Goal: Task Accomplishment & Management: Complete application form

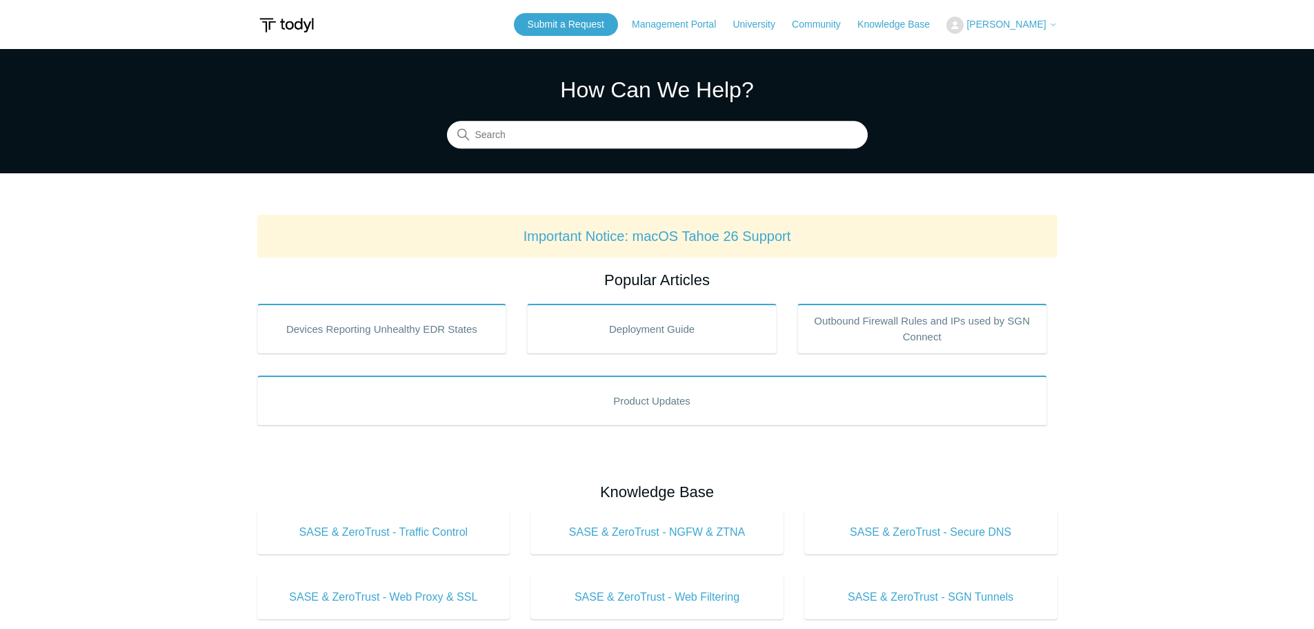
drag, startPoint x: 1016, startPoint y: 21, endPoint x: 1020, endPoint y: 30, distance: 9.3
click at [1016, 22] on span "[PERSON_NAME]" at bounding box center [1006, 24] width 79 height 11
click at [1023, 53] on link "My Support Requests" at bounding box center [1014, 54] width 135 height 24
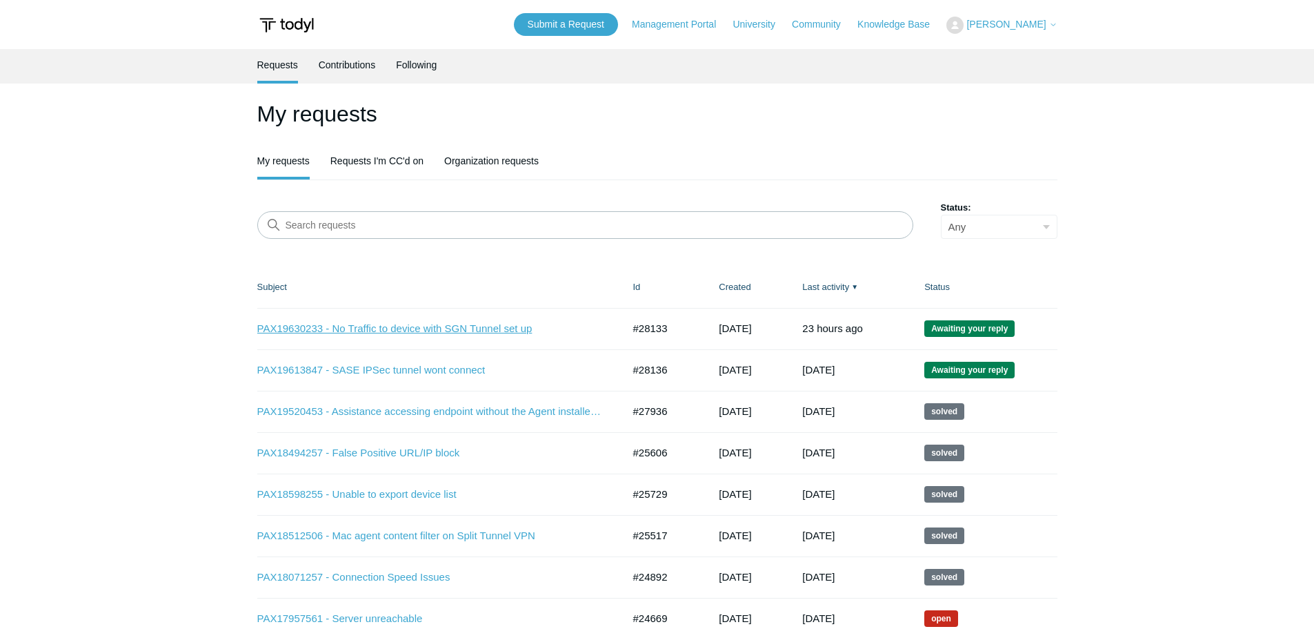
click at [391, 329] on link "PAX19630233 - No Traffic to device with SGN Tunnel set up" at bounding box center [429, 329] width 345 height 16
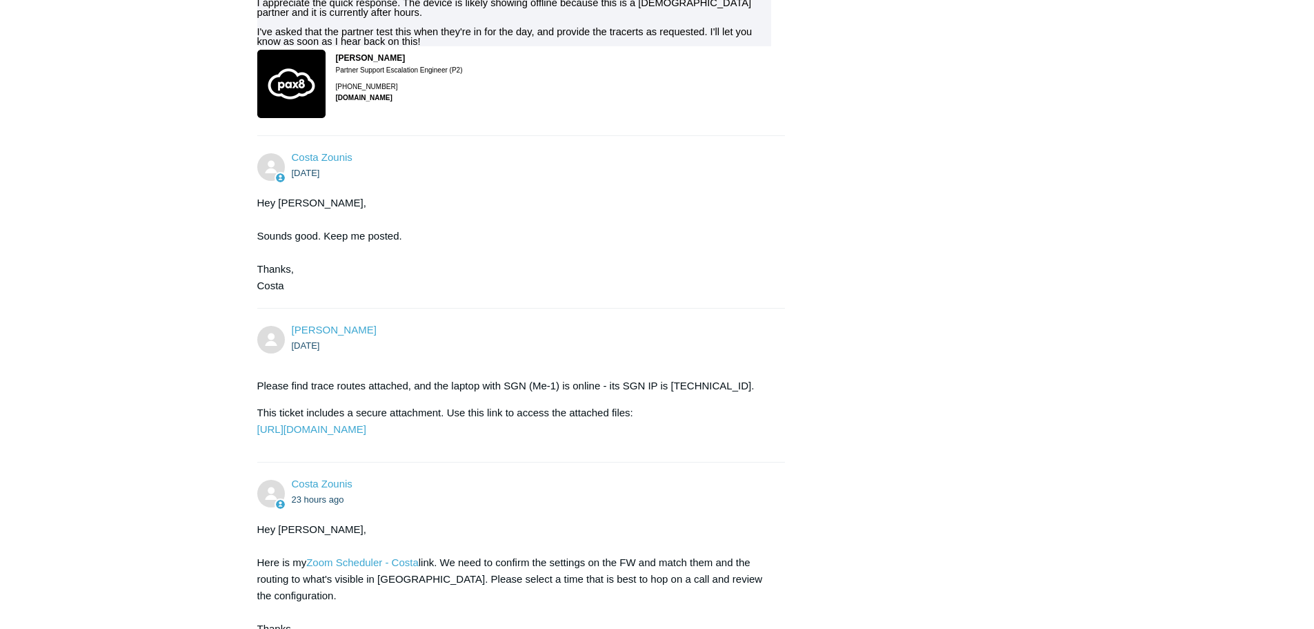
scroll to position [1229, 0]
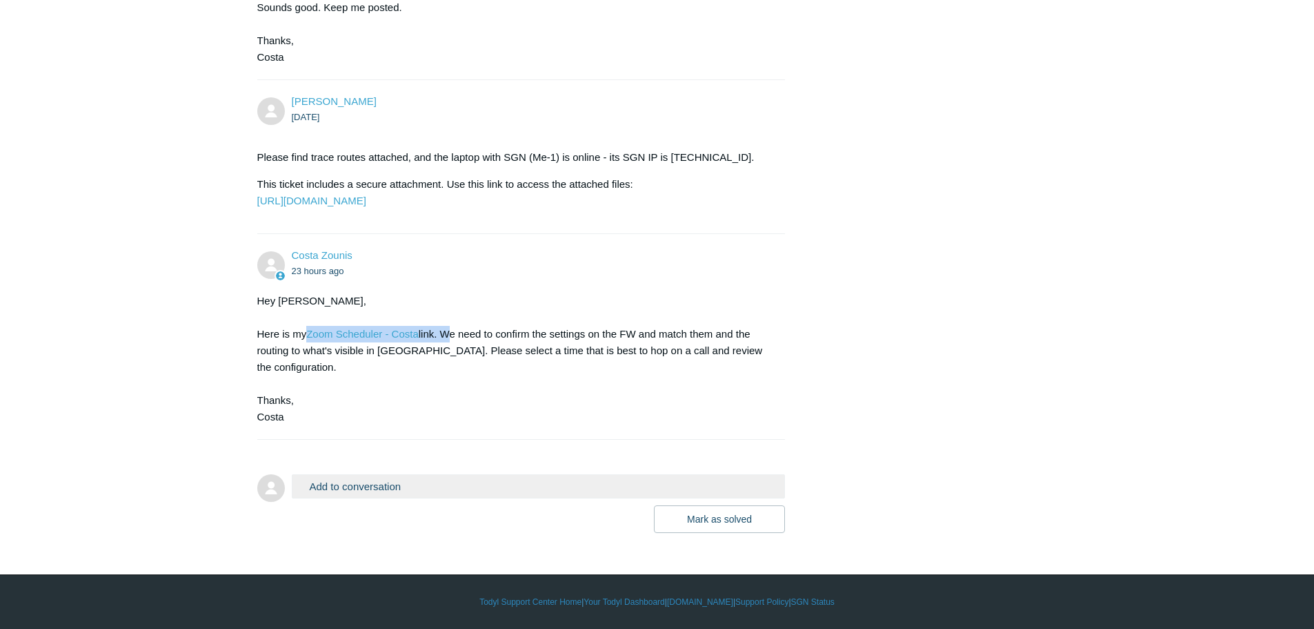
drag, startPoint x: 306, startPoint y: 348, endPoint x: 430, endPoint y: 350, distance: 124.2
click at [437, 349] on div "Hey Alex, Here is my Zoom Scheduler - Costa link. We need to confirm the settin…" at bounding box center [514, 359] width 515 height 132
drag, startPoint x: 448, startPoint y: 366, endPoint x: 354, endPoint y: 404, distance: 101.6
click at [354, 404] on div "Hey Alex, Here is my Zoom Scheduler - Costa link. We need to confirm the settin…" at bounding box center [514, 359] width 515 height 132
drag, startPoint x: 338, startPoint y: 473, endPoint x: 441, endPoint y: 501, distance: 106.4
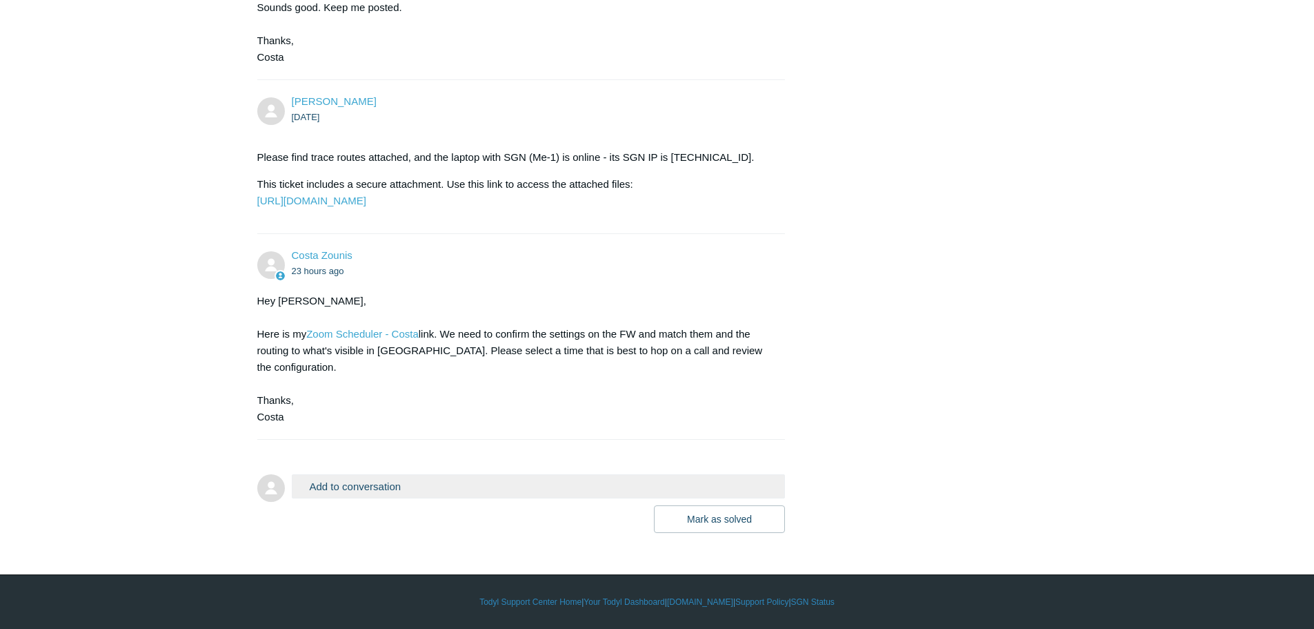
click at [341, 475] on button "Add to conversation" at bounding box center [539, 486] width 494 height 24
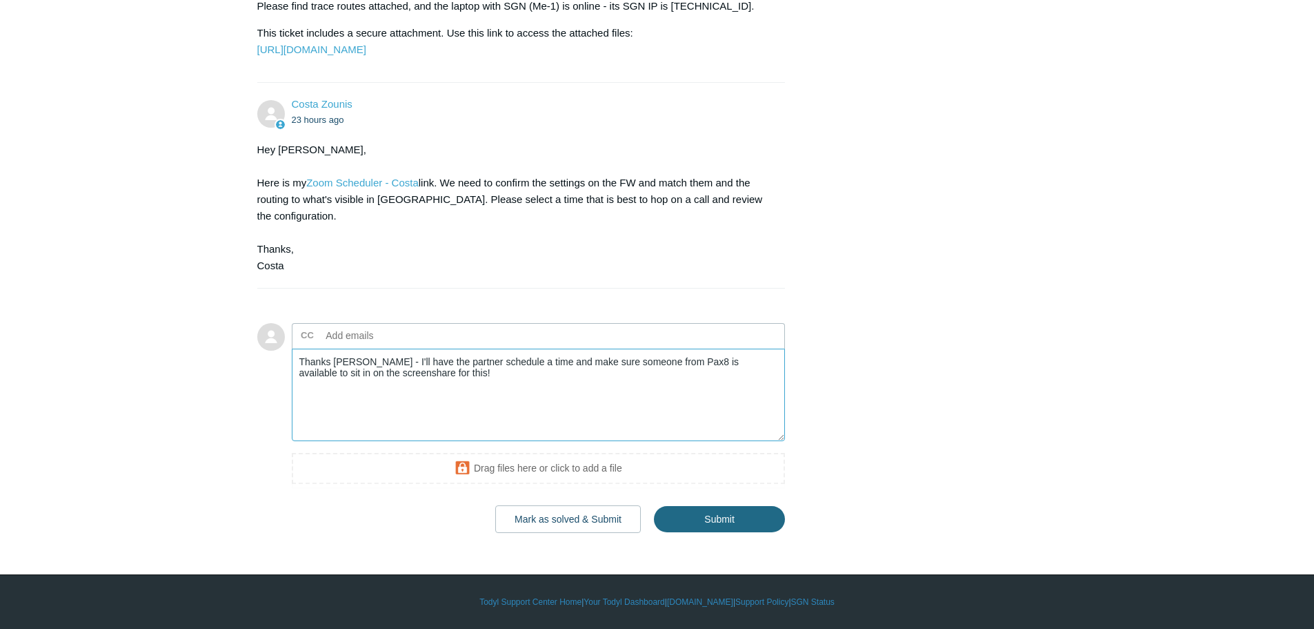
scroll to position [1381, 0]
type textarea "Thanks Costa - I'll have the partner schedule a time and make sure someone from…"
click at [715, 516] on input "Submit" at bounding box center [719, 519] width 131 height 28
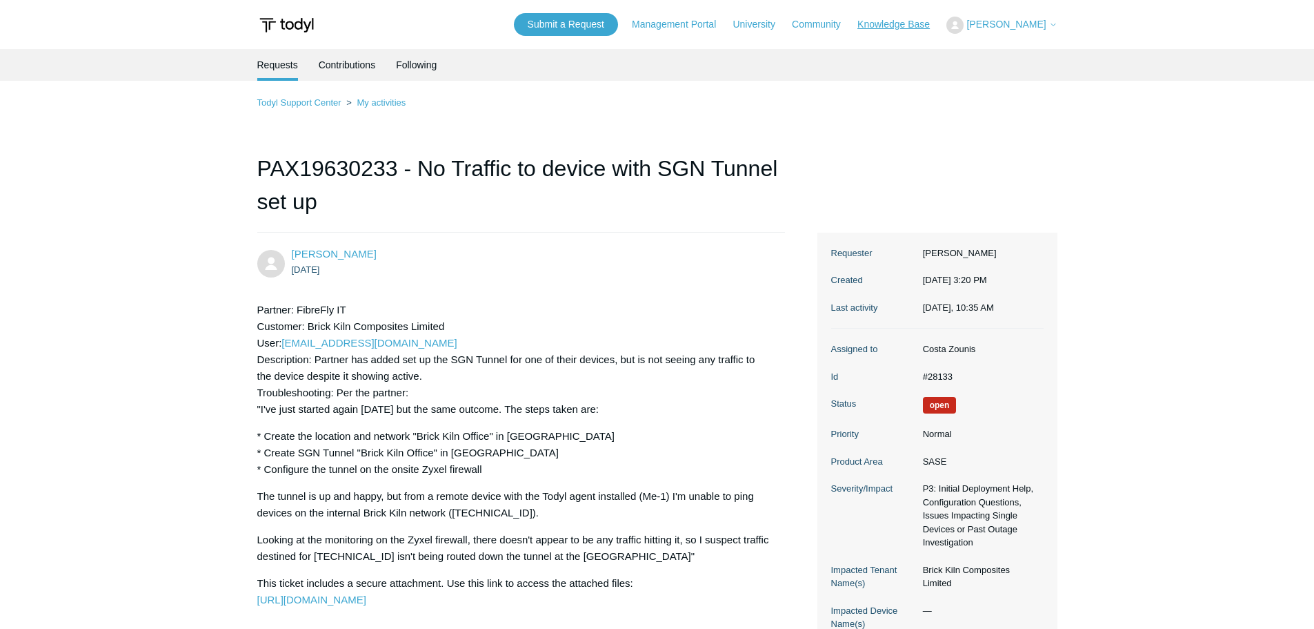
click at [944, 21] on link "Knowledge Base" at bounding box center [901, 24] width 86 height 14
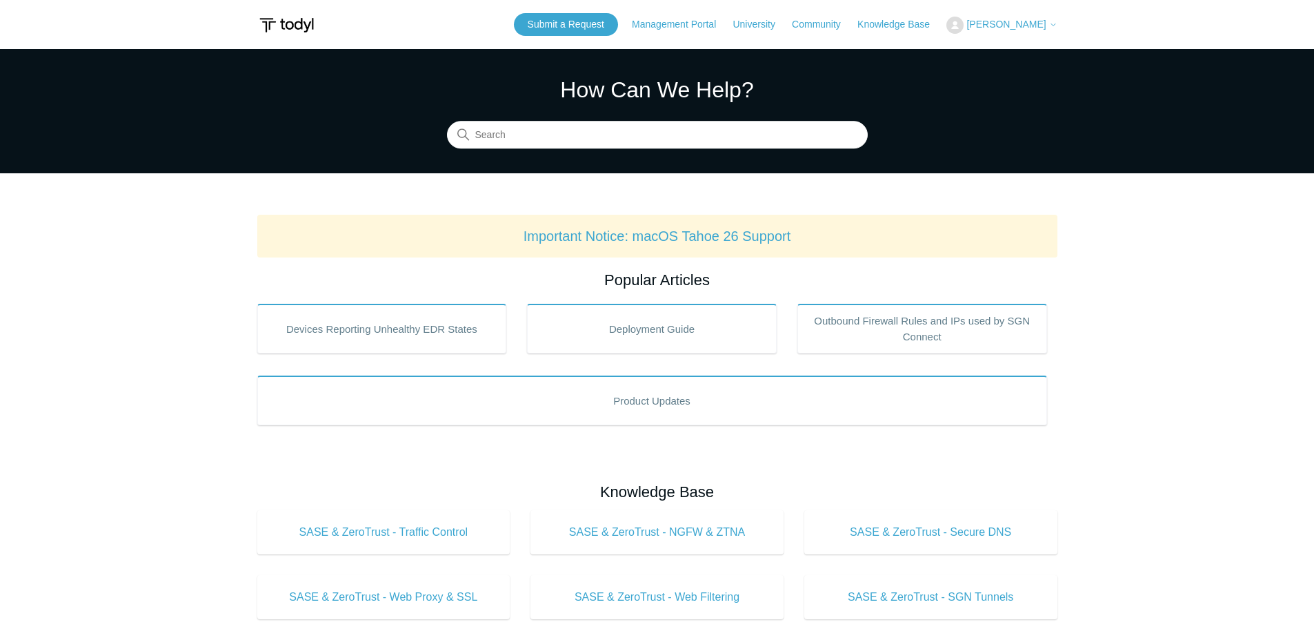
click at [562, 126] on div "How Can We Help? Search" at bounding box center [657, 110] width 421 height 75
drag, startPoint x: 553, startPoint y: 139, endPoint x: 562, endPoint y: 130, distance: 12.2
click at [553, 139] on input "Search" at bounding box center [657, 135] width 421 height 28
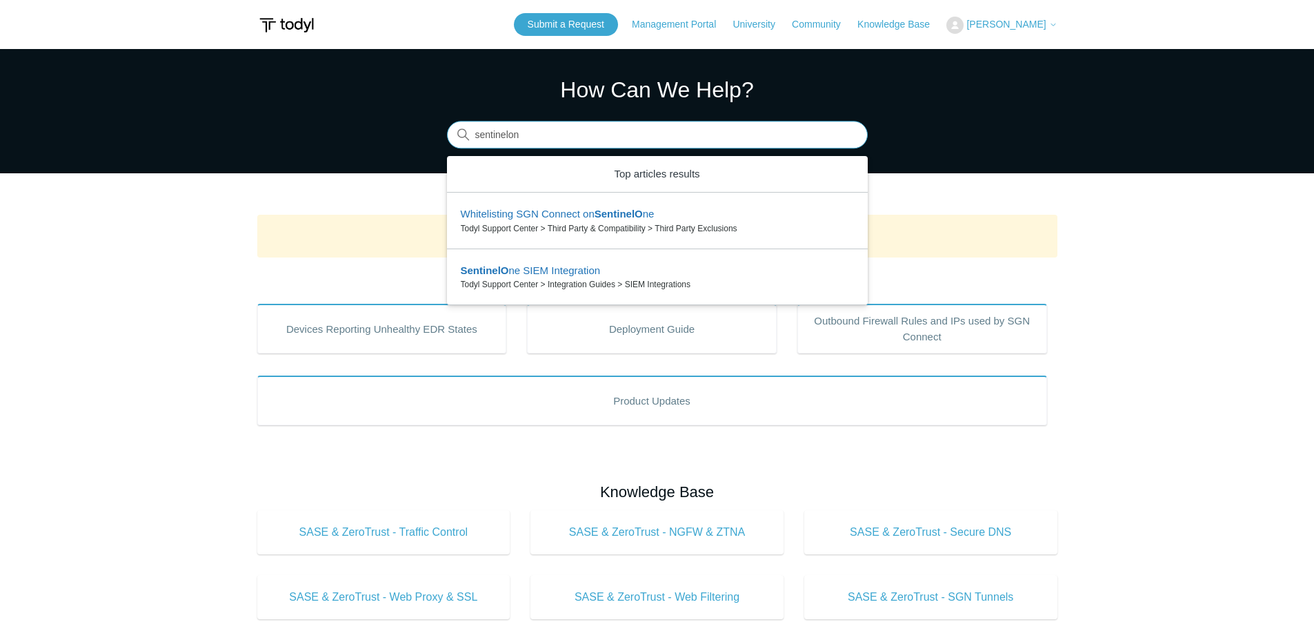
type input "sentinelone"
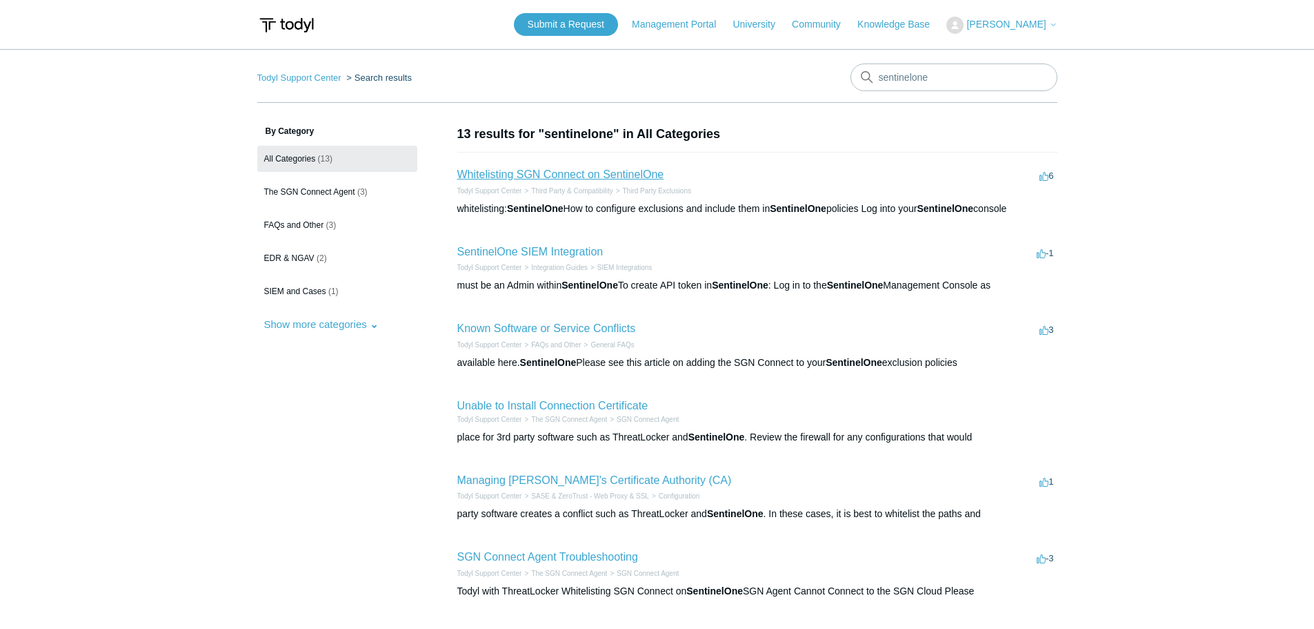
click at [542, 178] on link "Whitelisting SGN Connect on SentinelOne" at bounding box center [560, 174] width 207 height 12
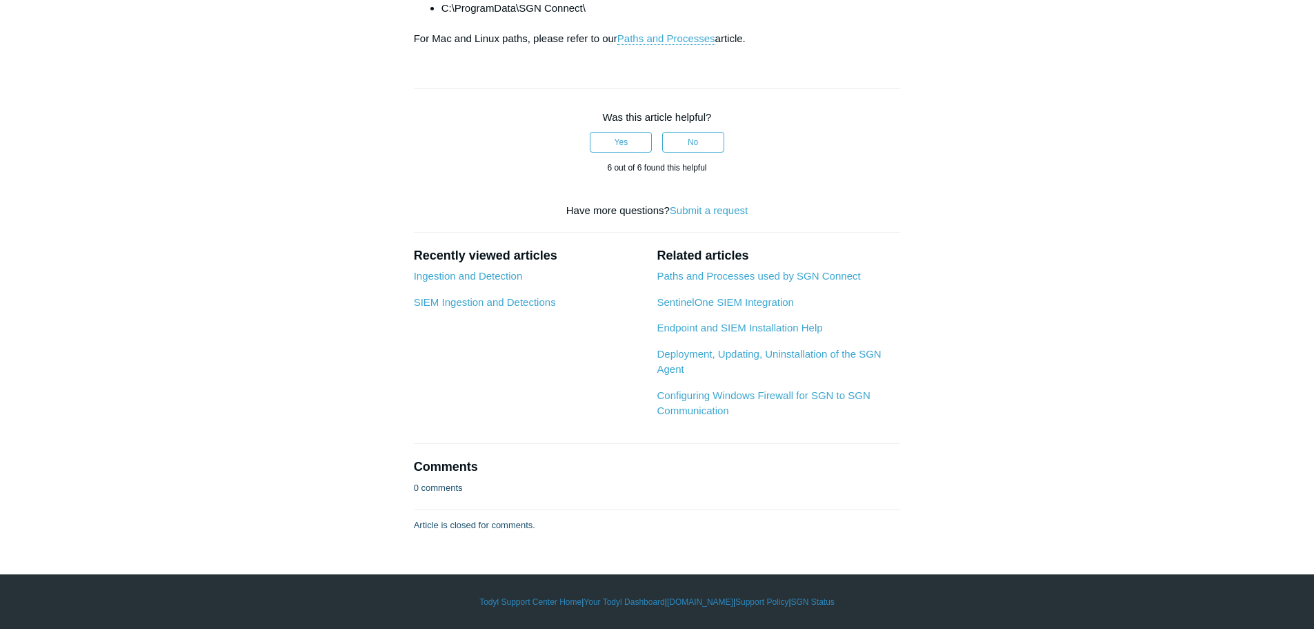
scroll to position [828, 0]
drag, startPoint x: 580, startPoint y: 169, endPoint x: 576, endPoint y: 161, distance: 8.3
click at [570, 17] on li "C:\ProgramData\SGN Connect\" at bounding box center [672, 8] width 460 height 17
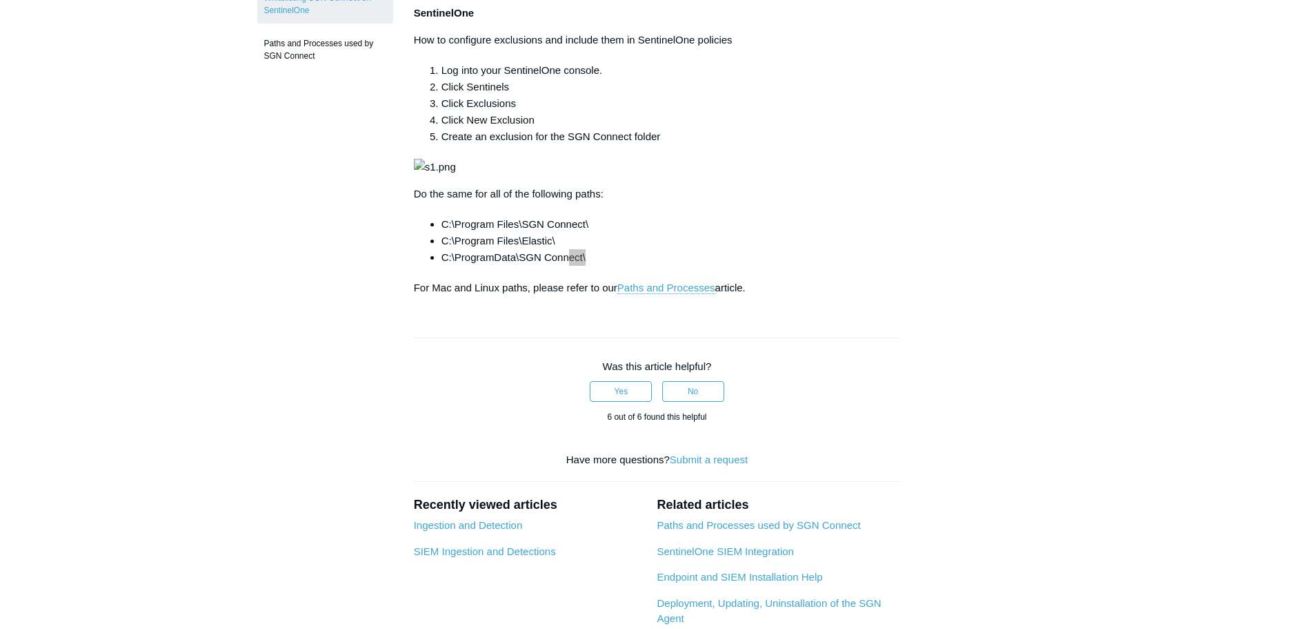
scroll to position [0, 0]
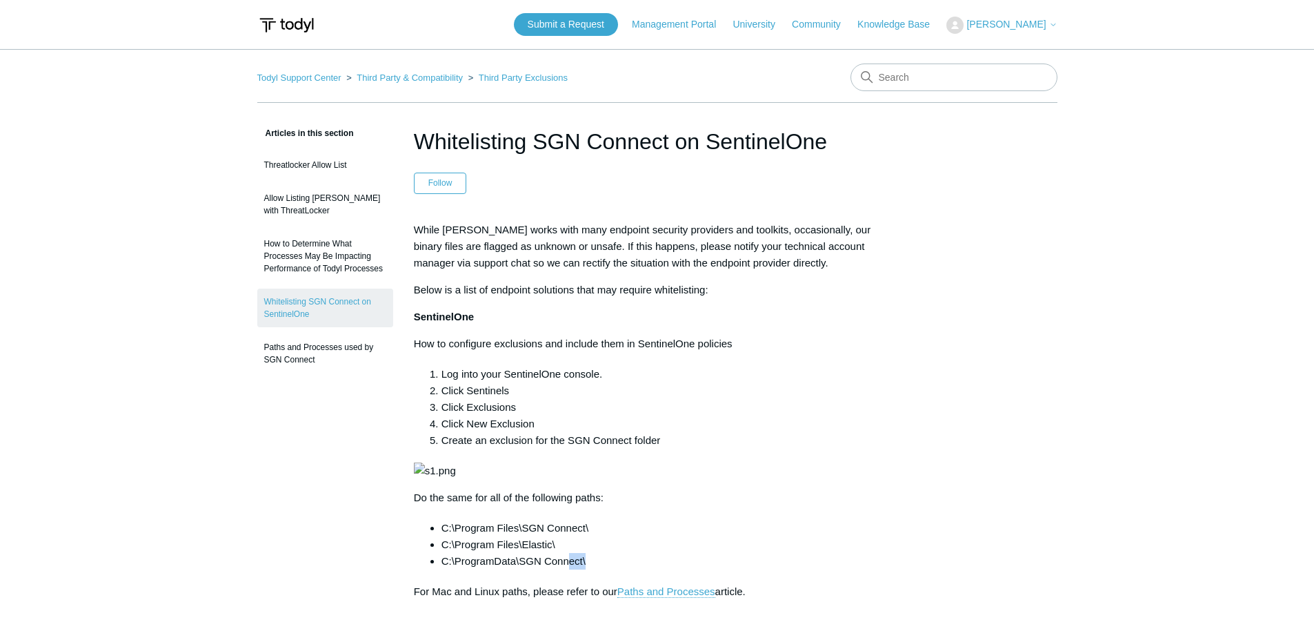
click at [1031, 21] on span "[PERSON_NAME]" at bounding box center [1006, 24] width 79 height 11
click at [558, 17] on link "Submit a Request" at bounding box center [566, 24] width 104 height 23
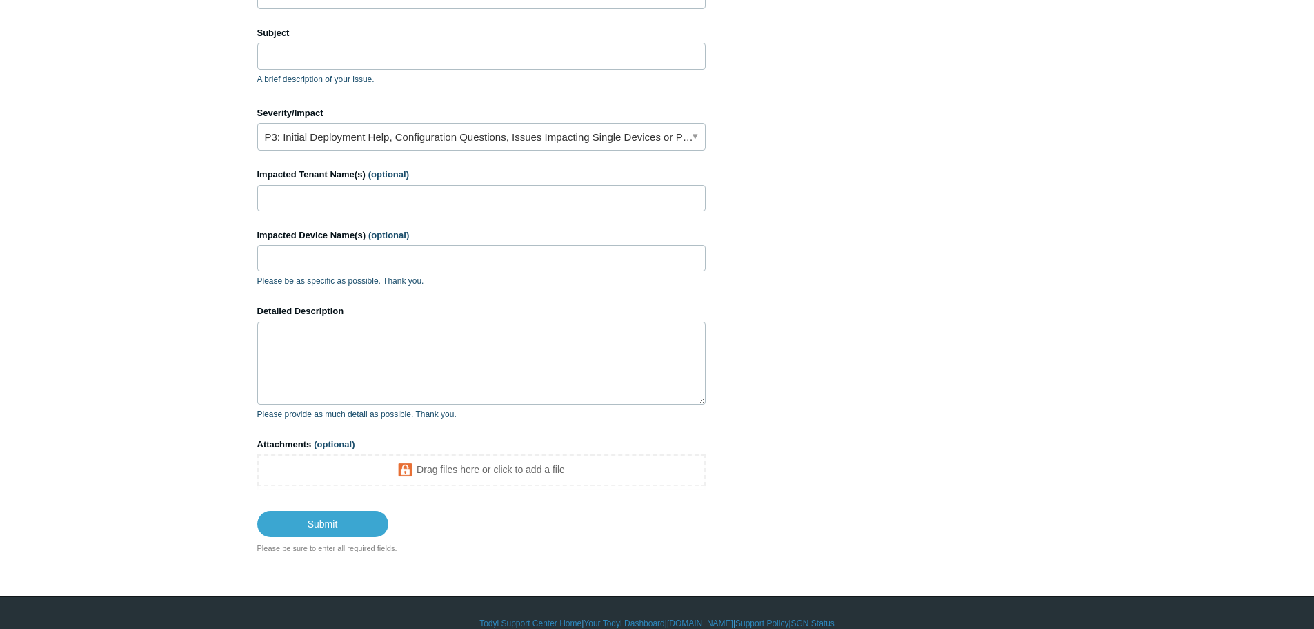
scroll to position [207, 0]
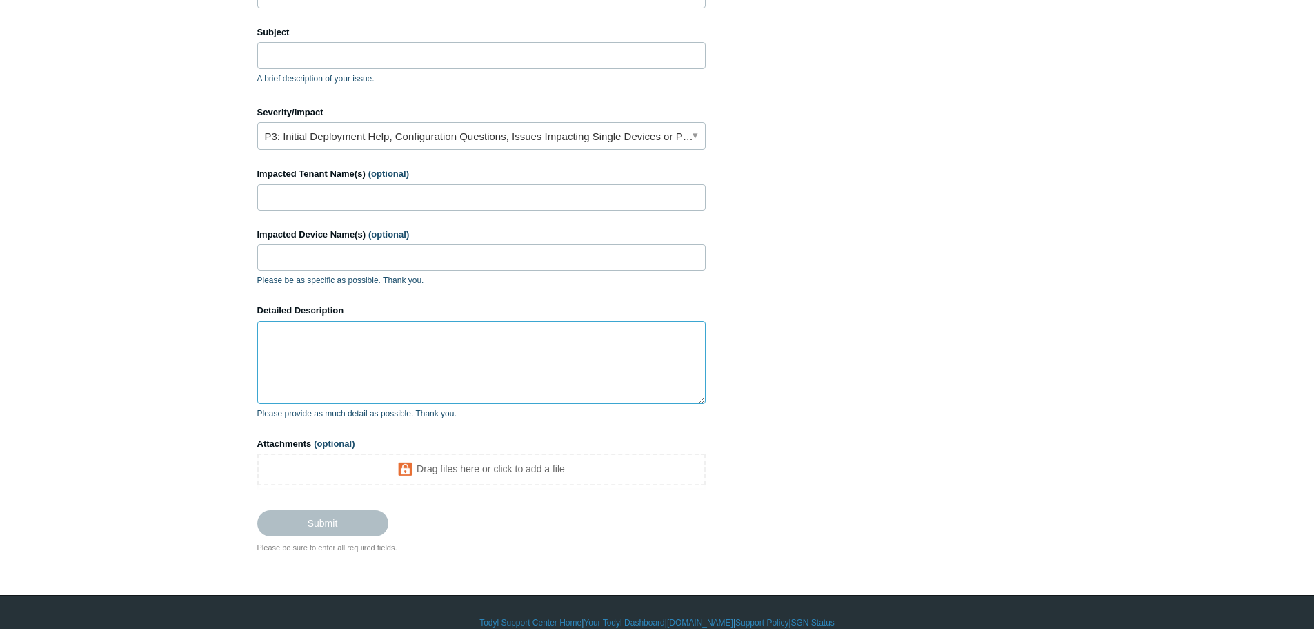
click at [326, 364] on textarea "Detailed Description" at bounding box center [481, 362] width 448 height 83
paste textarea "Partner: PCMR Customer: PCMR Internal Endpoints: PCM1-LAP0004P-1, PCM1-LAP0006P…"
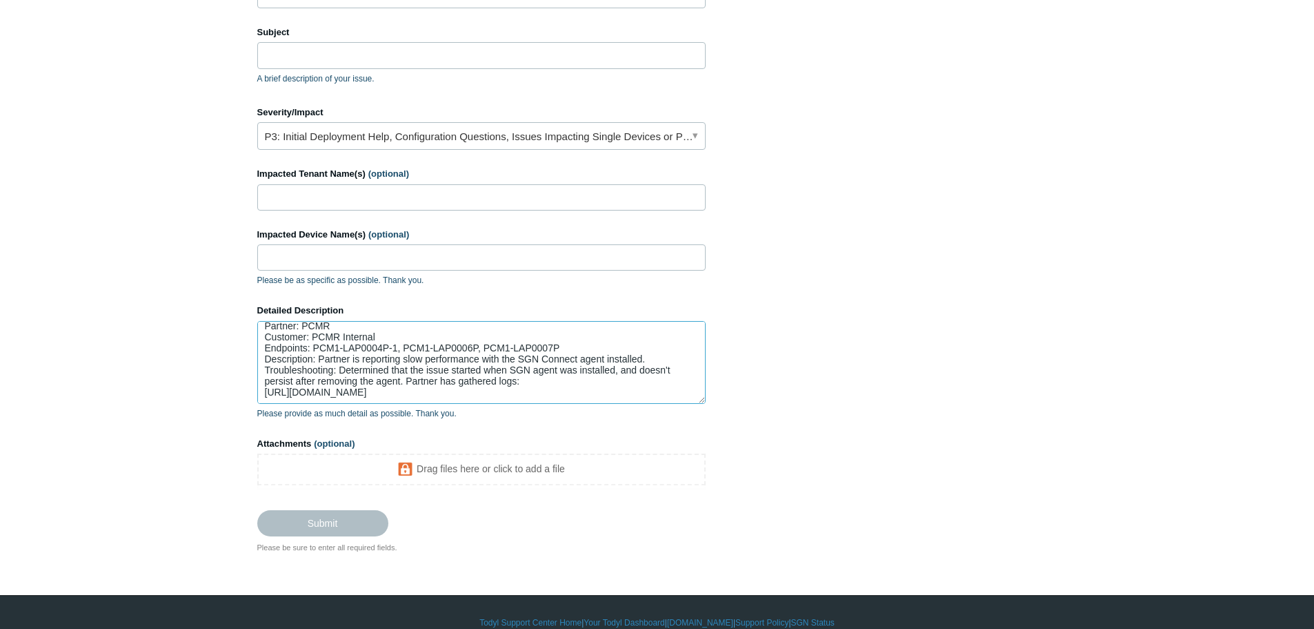
scroll to position [0, 0]
drag, startPoint x: 386, startPoint y: 343, endPoint x: 313, endPoint y: 343, distance: 73.1
click at [313, 343] on textarea "Partner: PCMR Customer: PCMR Internal Endpoints: PCM1-LAP0004P-1, PCM1-LAP0006P…" at bounding box center [481, 362] width 448 height 83
type textarea "Partner: PCMR Customer: PCMR Internal Endpoints: PCM1-LAP0004P-1, PCM1-LAP0006P…"
click at [286, 194] on input "Impacted Tenant Name(s) (optional)" at bounding box center [481, 197] width 448 height 26
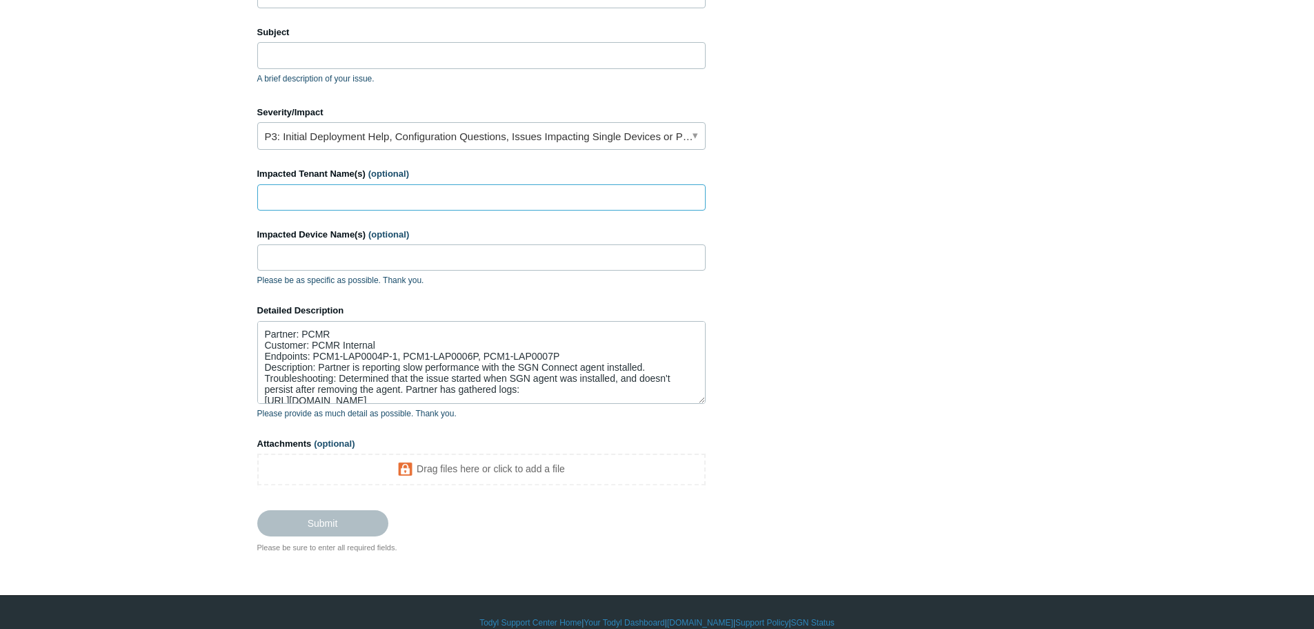
paste input "PCMR Internal"
type input "PCMR Internal"
drag, startPoint x: 562, startPoint y: 356, endPoint x: 313, endPoint y: 355, distance: 249.1
click at [313, 355] on textarea "Partner: PCMR Customer: PCMR Internal Endpoints: PCM1-LAP0004P-1, PCM1-LAP0006P…" at bounding box center [481, 362] width 448 height 83
click at [305, 257] on input "Impacted Device Name(s) (optional)" at bounding box center [481, 257] width 448 height 26
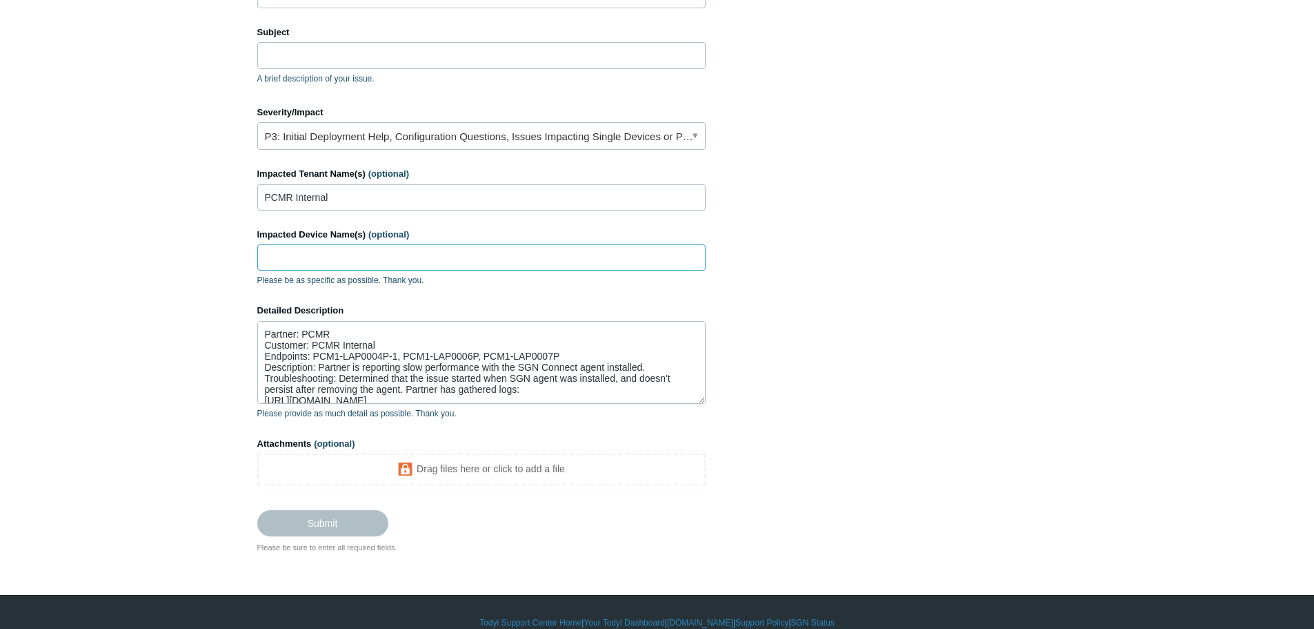
paste input "PCM1-LAP0004P-1, PCM1-LAP0006P, PCM1-LAP0007P"
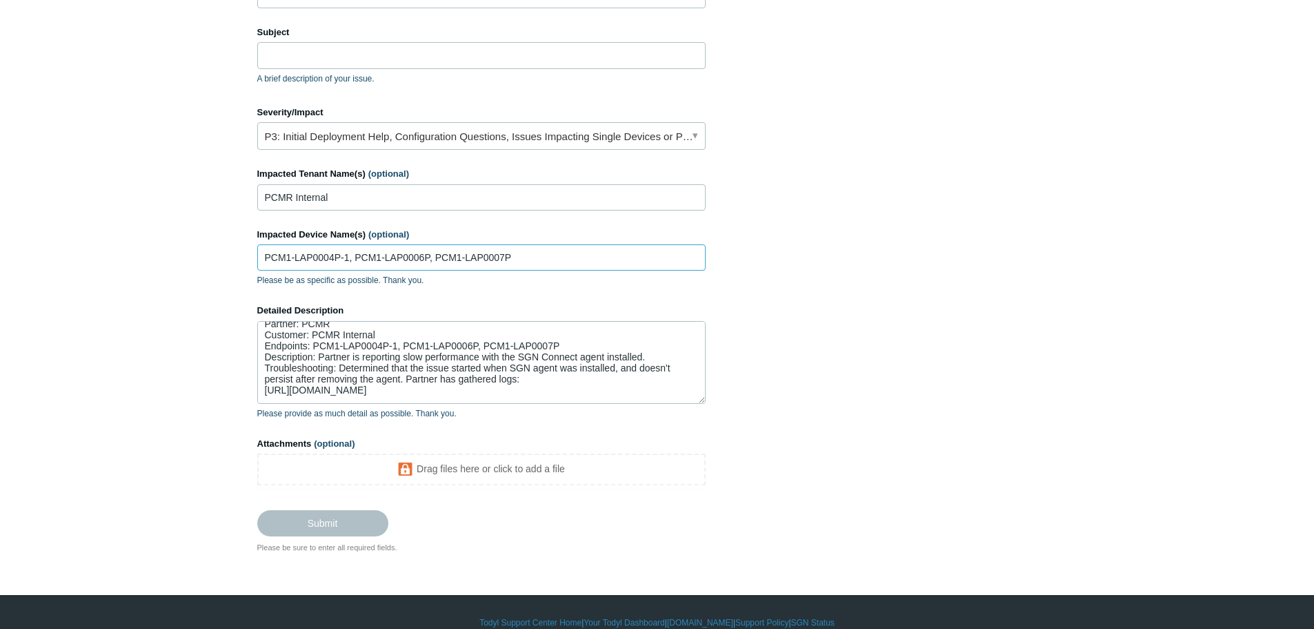
scroll to position [32, 0]
type input "PCM1-LAP0004P-1, PCM1-LAP0006P, PCM1-LAP0007P"
click at [332, 388] on textarea "Partner: PCMR Customer: PCMR Internal Endpoints: PCM1-LAP0004P-1, PCM1-LAP0006P…" at bounding box center [481, 362] width 448 height 83
click at [409, 355] on textarea "Partner: PCMR Customer: PCMR Internal Endpoints: PCM1-LAP0004P-1, PCM1-LAP0006P…" at bounding box center [481, 362] width 448 height 83
click at [404, 355] on textarea "Partner: PCMR Customer: PCMR Internal Endpoints: PCM1-LAP0004P-1, PCM1-LAP0006P…" at bounding box center [481, 362] width 448 height 83
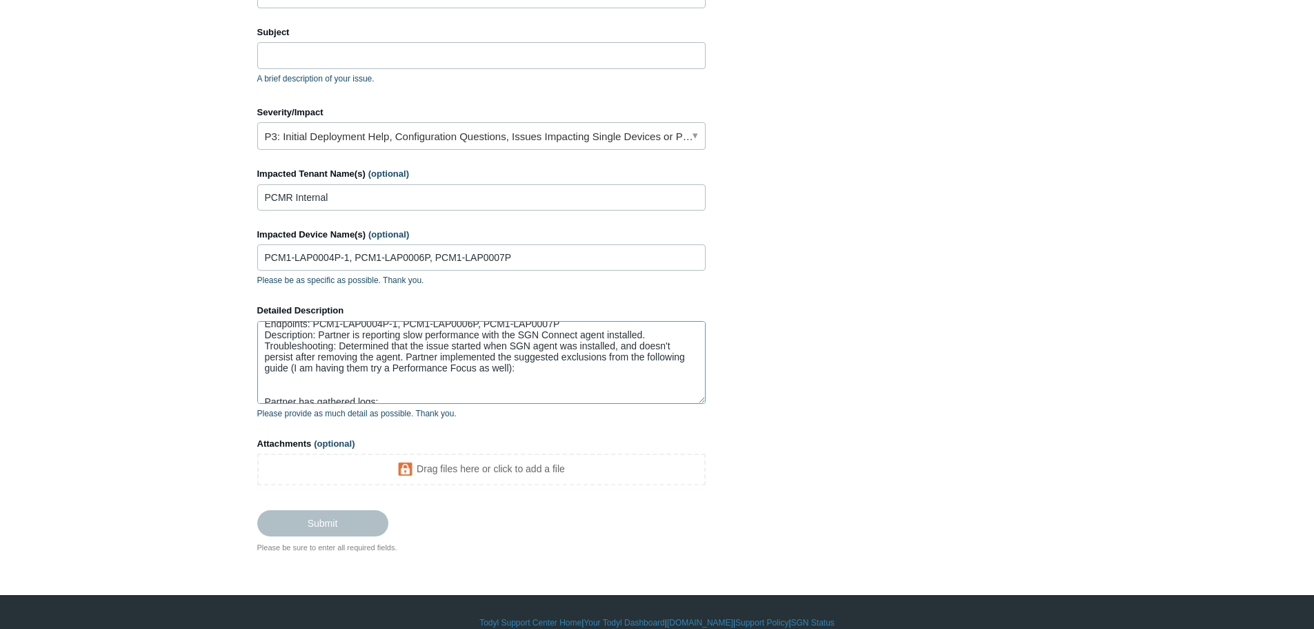
paste textarea "[URL][DOMAIN_NAME]"
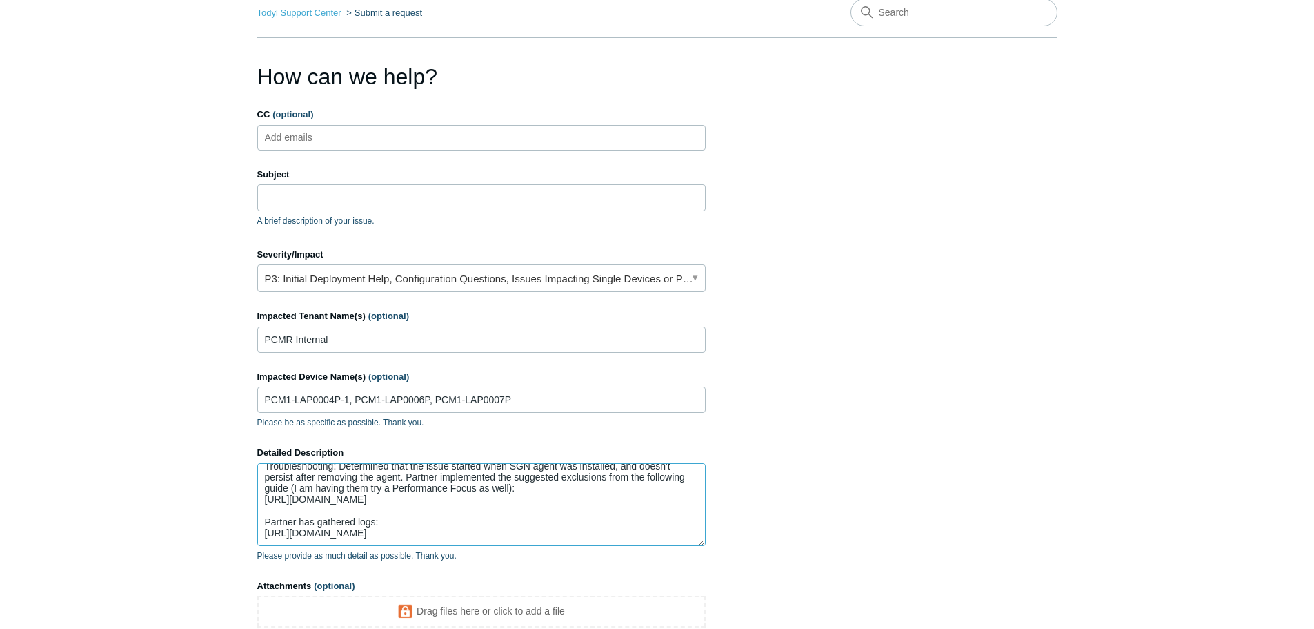
scroll to position [90, 0]
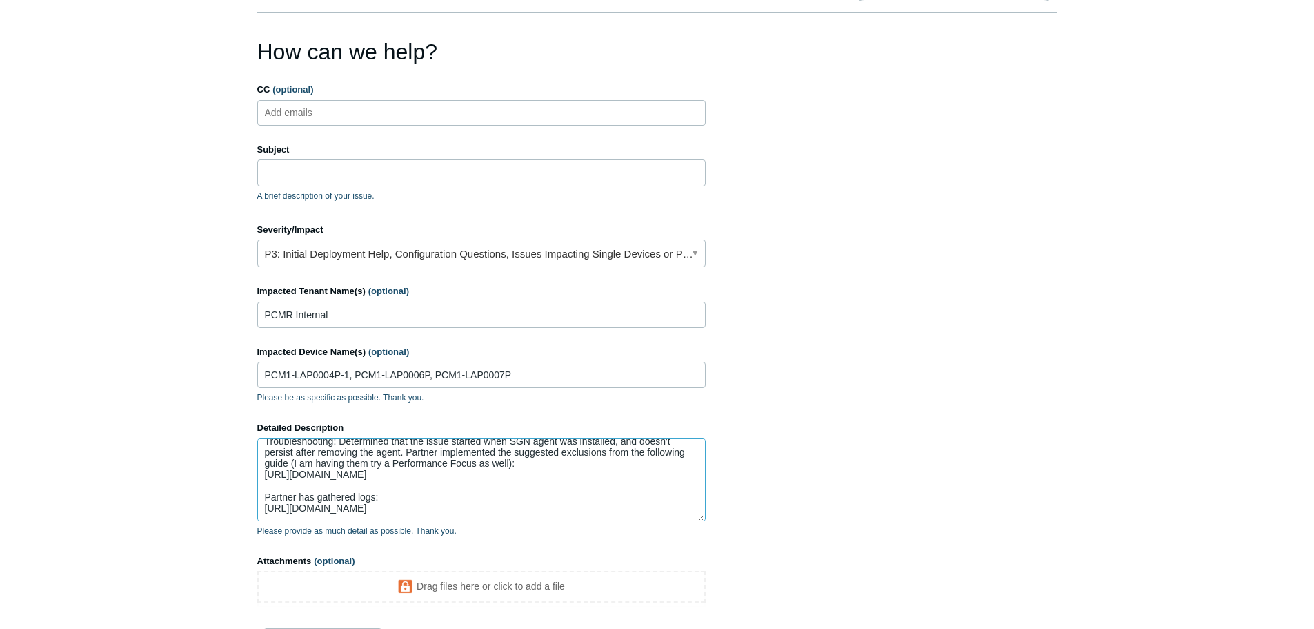
type textarea "Partner: PCMR Customer: PCMR Internal Endpoints: PCM1-LAP0004P-1, PCM1-LAP0006P…"
click at [295, 172] on input "Subject" at bounding box center [481, 172] width 448 height 26
paste input "PAX19662208"
paste input "Slow Performance Issues With Computers"
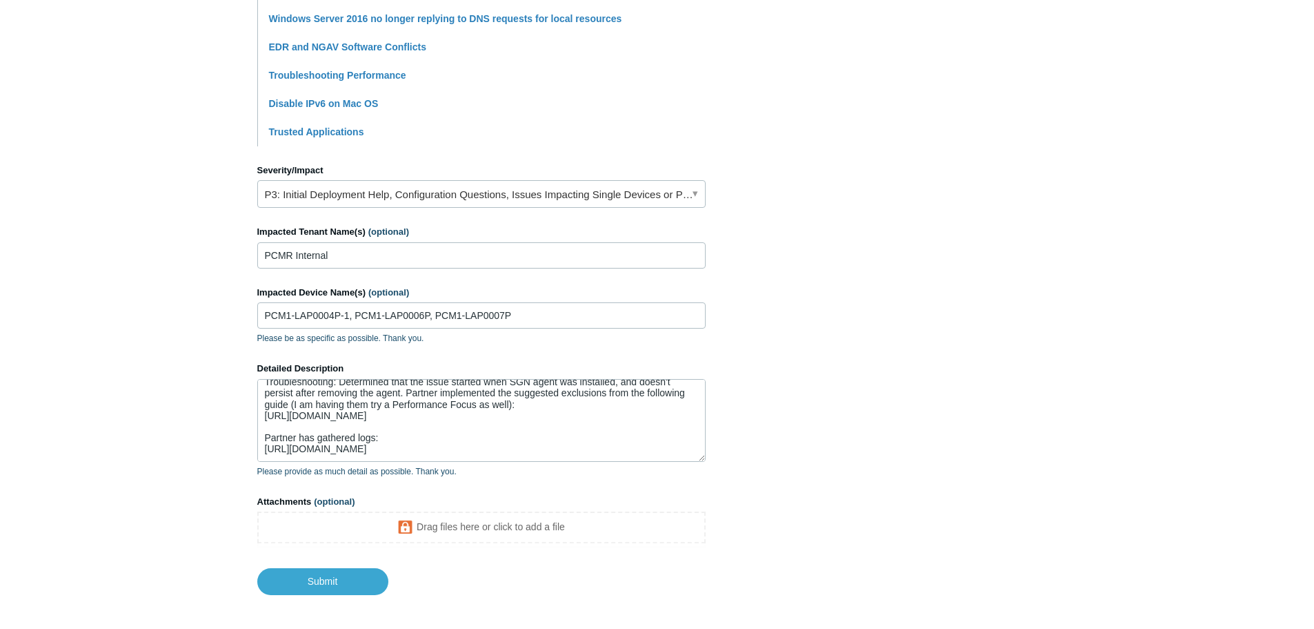
scroll to position [546, 0]
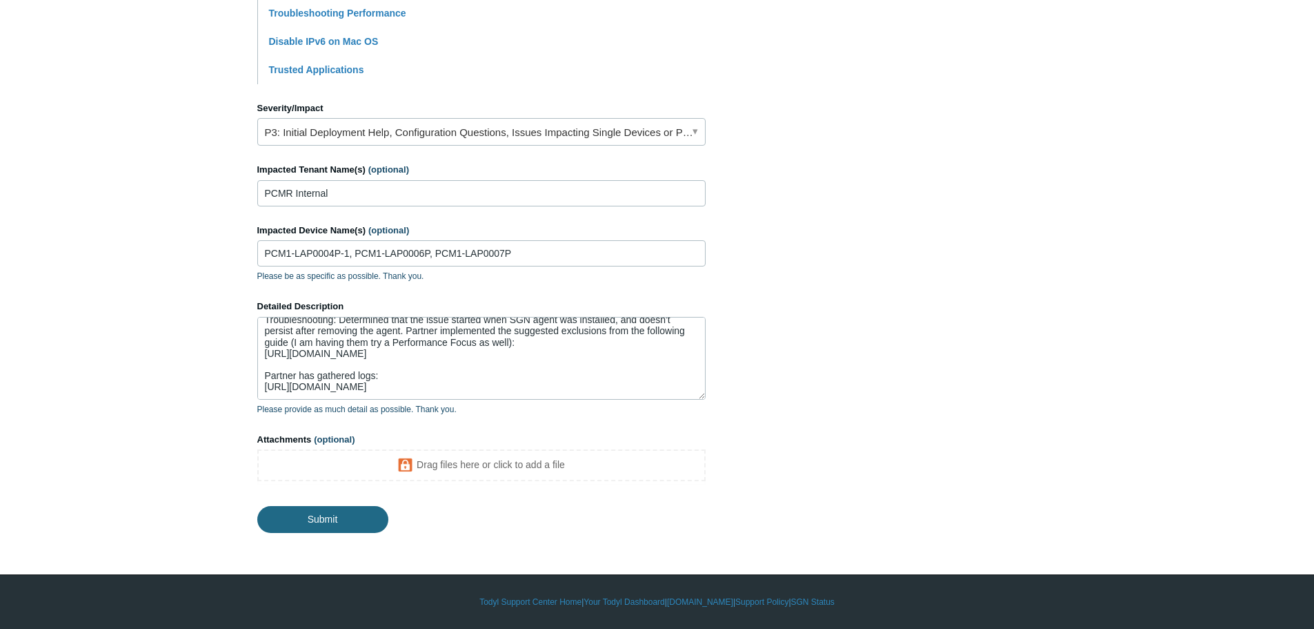
type input "PAX19662208 - Slow Performance Issues With Computers"
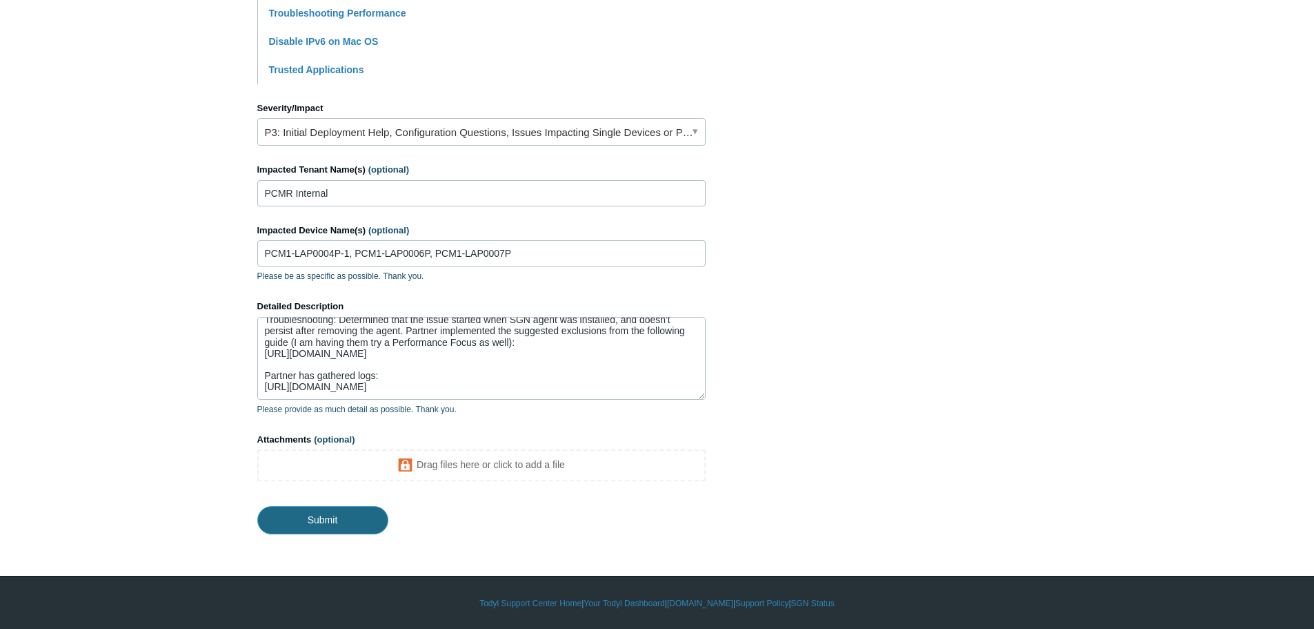
click at [350, 519] on input "Submit" at bounding box center [322, 520] width 131 height 28
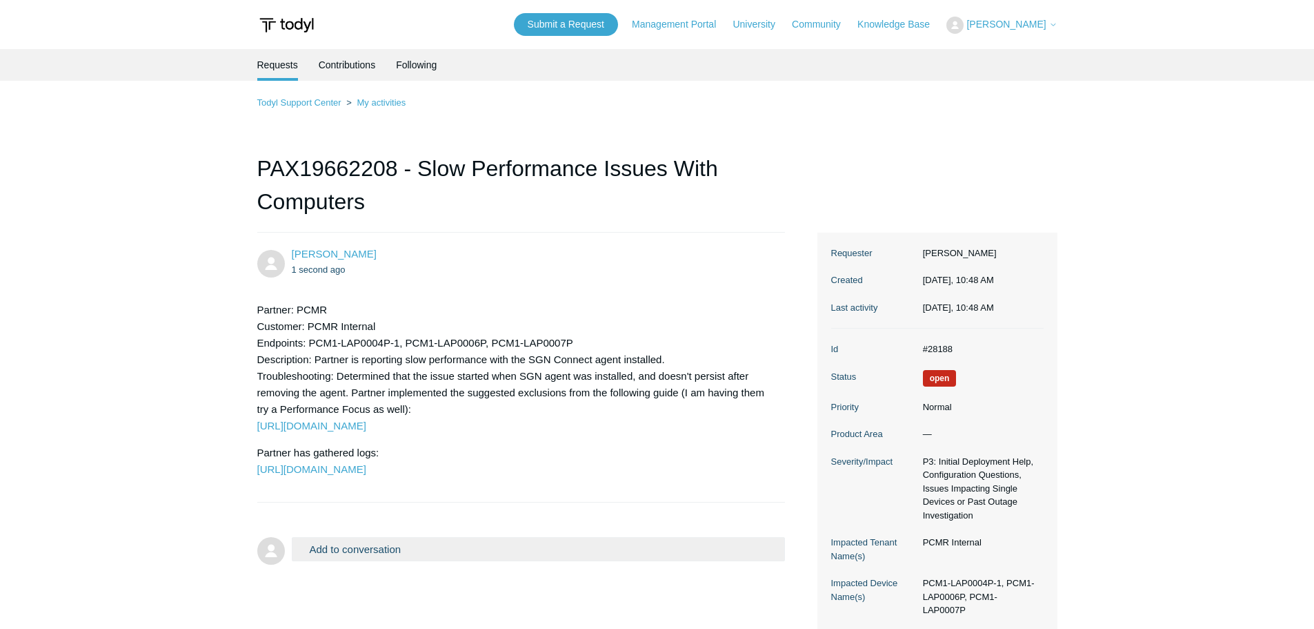
click at [942, 346] on dd "#28188" at bounding box center [980, 349] width 128 height 14
copy dd "28188"
